Goal: Transaction & Acquisition: Purchase product/service

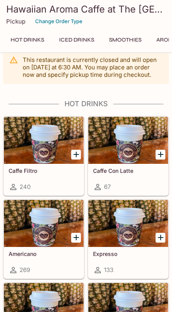
scroll to position [197, 0]
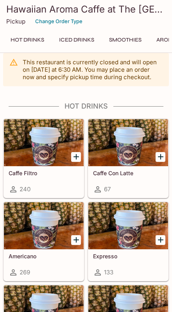
click at [128, 40] on button "Smoothies" at bounding box center [125, 39] width 41 height 11
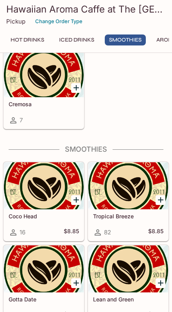
scroll to position [1546, 0]
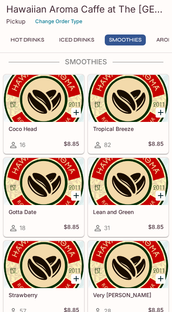
click at [133, 108] on div at bounding box center [129, 98] width 80 height 47
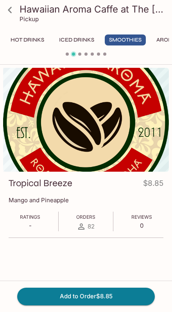
click at [4, 7] on icon at bounding box center [10, 10] width 14 height 14
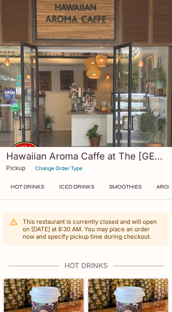
scroll to position [40, 0]
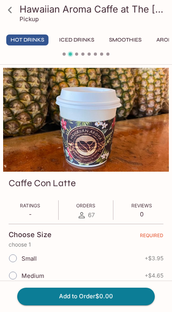
click at [142, 205] on span "Reviews" at bounding box center [142, 206] width 21 height 6
click at [141, 211] on p "0" at bounding box center [142, 213] width 21 height 7
click at [53, 229] on div "Medium + $4.15" at bounding box center [86, 275] width 155 height 17
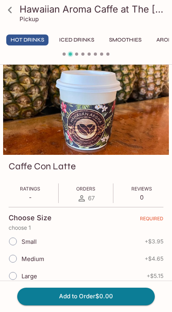
scroll to position [16, 0]
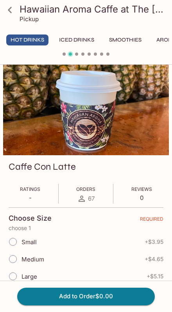
click at [0, 183] on div "Caffe Filtro Ratings - Orders 240 Reviews 0 Choose Size REQUIRED choose 1 Small…" at bounding box center [86, 272] width 172 height 442
